Goal: Transaction & Acquisition: Purchase product/service

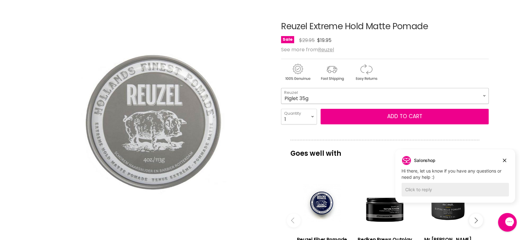
click at [340, 97] on select "Piglet 35g Pig 113g Hog 340g" at bounding box center [384, 96] width 207 height 16
click at [281, 88] on select "Piglet 35g Pig 113g Hog 340g" at bounding box center [384, 96] width 207 height 16
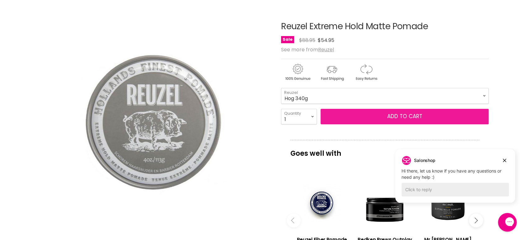
click at [374, 118] on button "Add to cart" at bounding box center [404, 117] width 168 height 16
click at [397, 115] on button "Add to cart" at bounding box center [404, 117] width 168 height 16
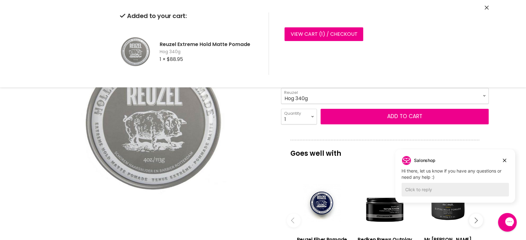
click at [489, 4] on div "Added to your cart: Reuzel Extreme Hold Matte Pomade Hog 340g 1 × $88.95 View c…" at bounding box center [263, 43] width 467 height 87
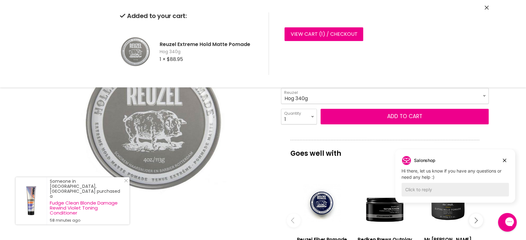
click at [487, 6] on icon "Close" at bounding box center [486, 8] width 4 height 4
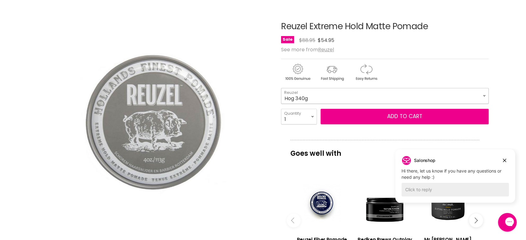
drag, startPoint x: 309, startPoint y: 95, endPoint x: 314, endPoint y: 96, distance: 5.1
click at [310, 95] on select "Piglet 35g Pig 113g Hog 340g" at bounding box center [384, 96] width 207 height 16
select select "Piglet 35g"
click at [281, 88] on select "Piglet 35g Pig 113g Hog 340g" at bounding box center [384, 96] width 207 height 16
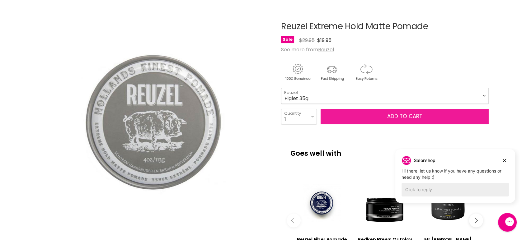
click at [413, 117] on button "Add to cart" at bounding box center [404, 117] width 168 height 16
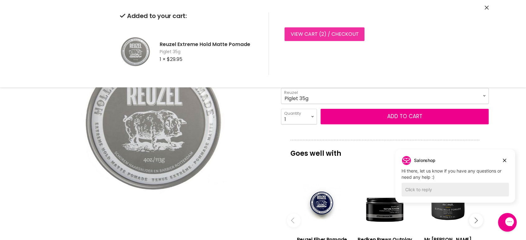
click at [319, 36] on link "View cart ( 2 ) / Checkout" at bounding box center [324, 34] width 80 height 14
